Goal: Task Accomplishment & Management: Use online tool/utility

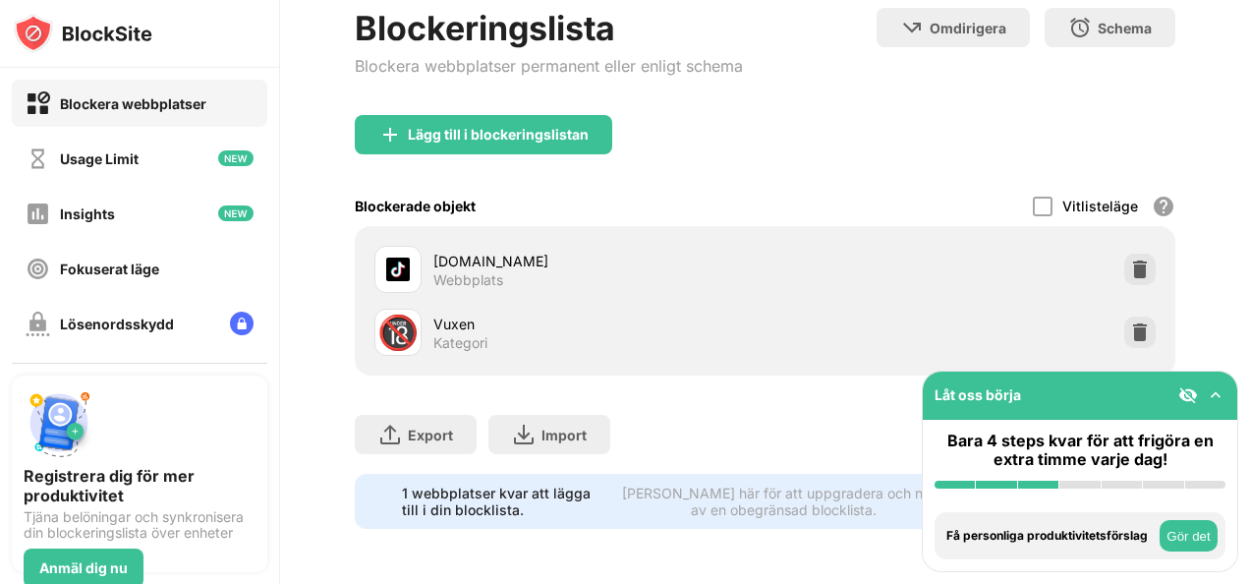
scroll to position [126, 0]
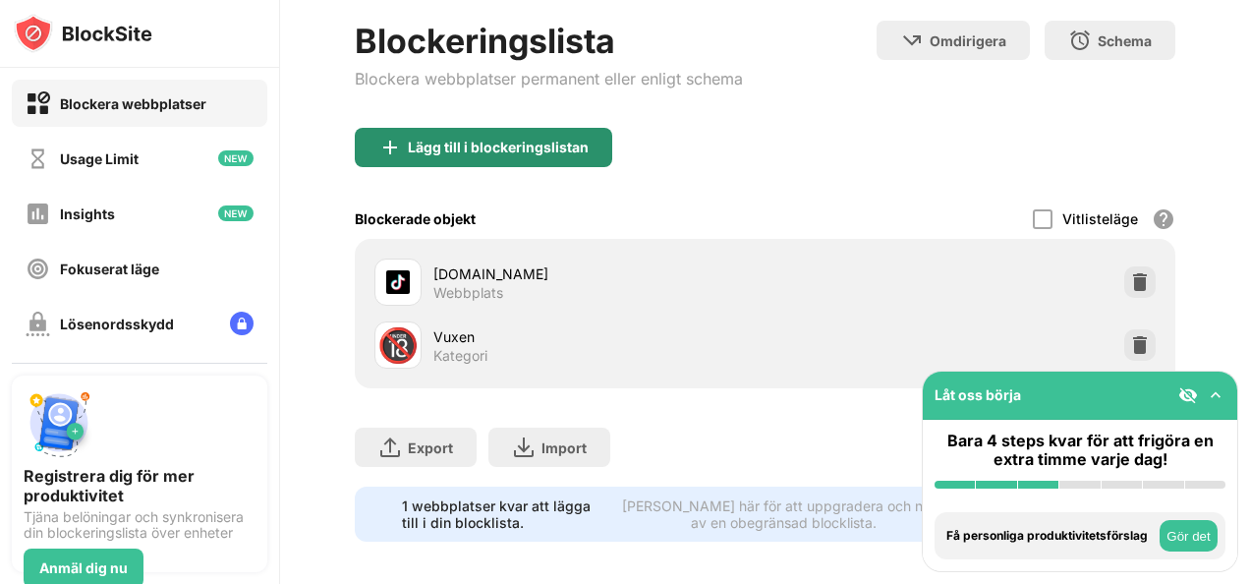
click at [501, 143] on div "Lägg till i blockeringslistan" at bounding box center [498, 148] width 181 height 16
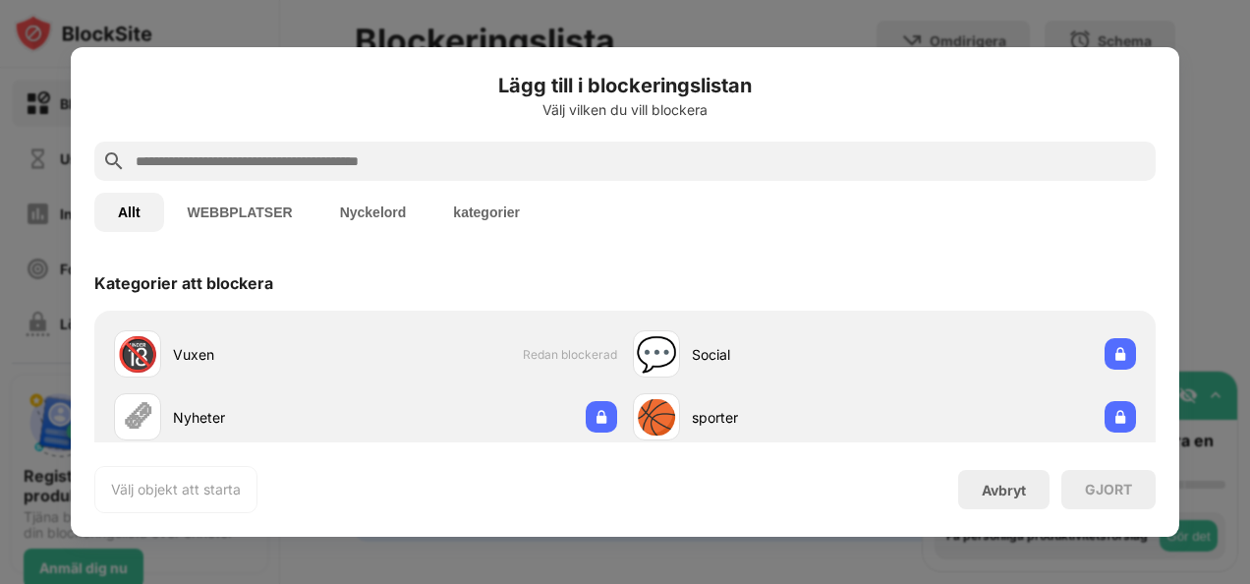
click at [489, 171] on input "text" at bounding box center [641, 161] width 1014 height 24
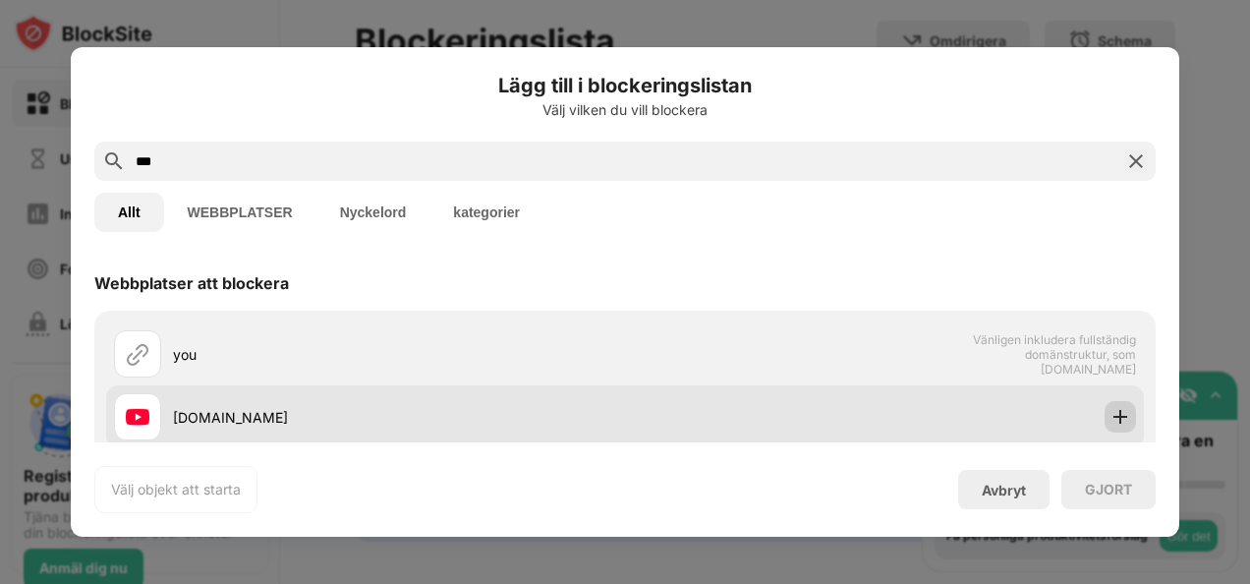
type input "***"
click at [1104, 416] on div at bounding box center [1119, 416] width 31 height 31
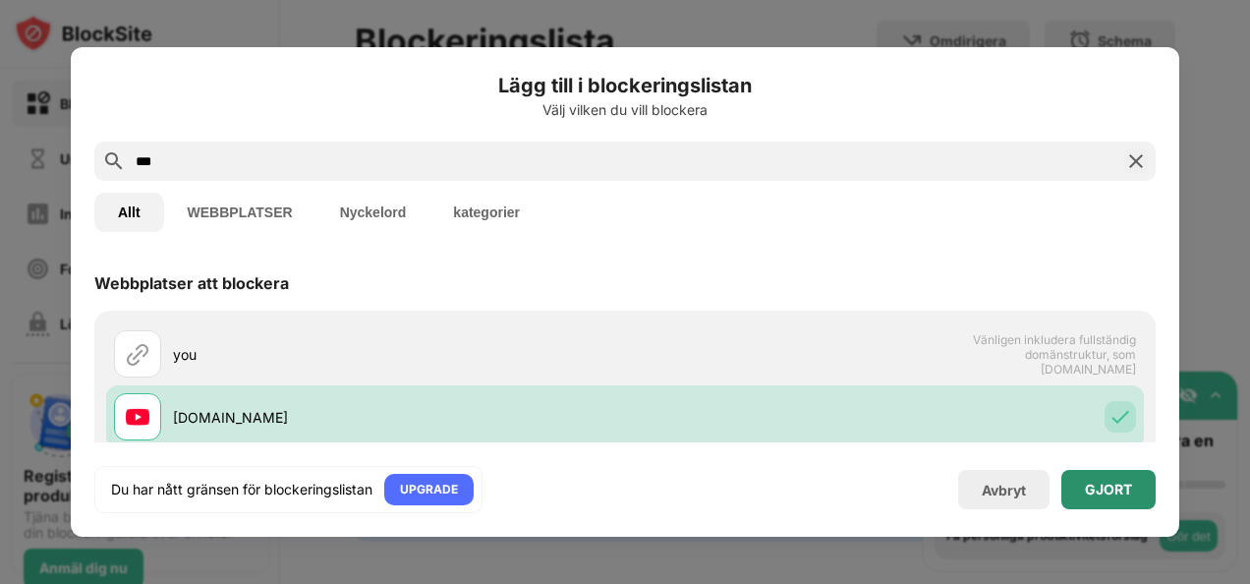
click at [1095, 493] on div "GJORT" at bounding box center [1108, 489] width 47 height 16
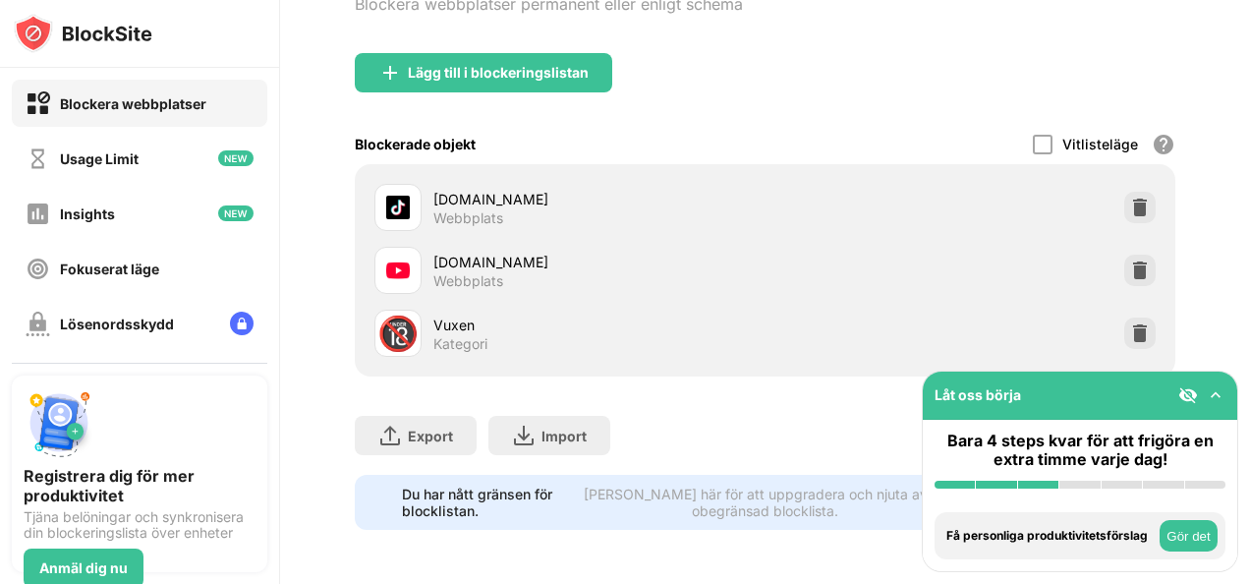
scroll to position [215, 0]
click at [1216, 393] on img at bounding box center [1216, 395] width 20 height 20
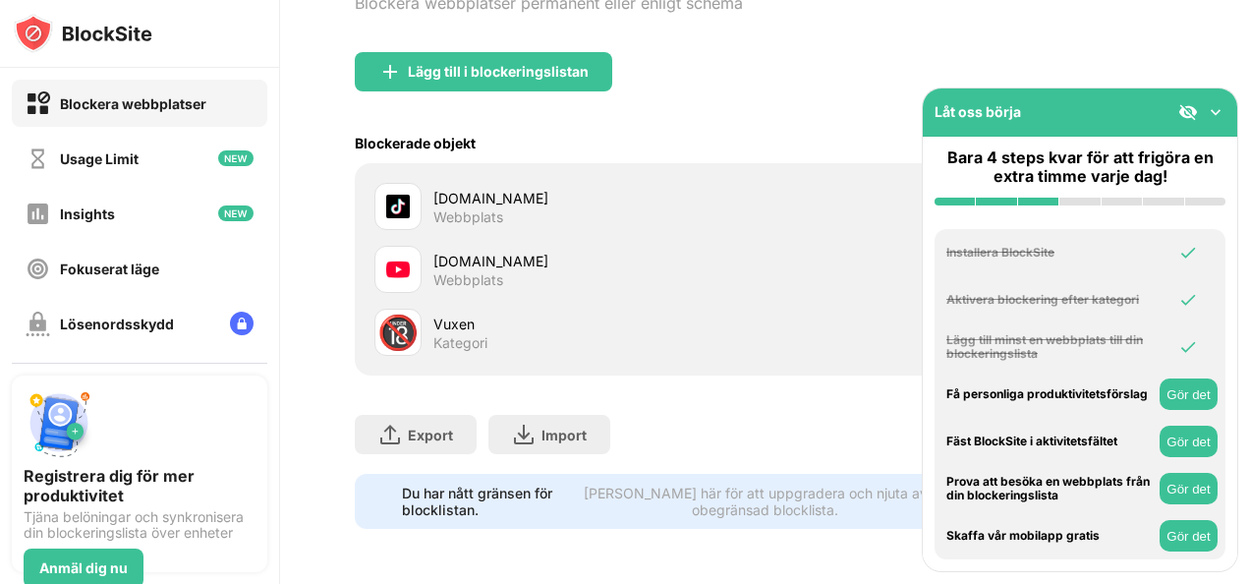
click at [1216, 110] on img at bounding box center [1216, 112] width 20 height 20
